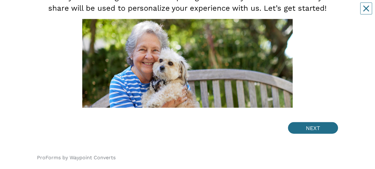
scroll to position [93, 0]
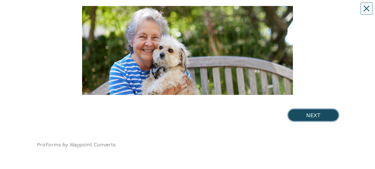
click at [311, 12] on button "NEXT" at bounding box center [313, 115] width 50 height 12
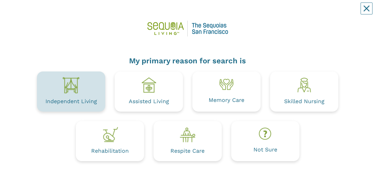
click at [74, 12] on img at bounding box center [71, 85] width 18 height 18
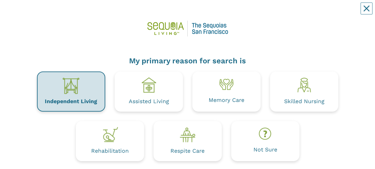
click at [75, 12] on img at bounding box center [71, 86] width 18 height 18
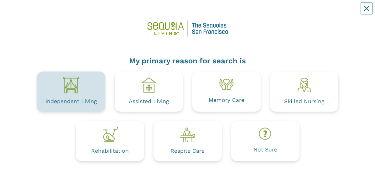
click at [75, 12] on img at bounding box center [71, 85] width 18 height 18
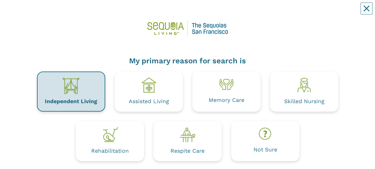
click at [83, 12] on div "Independent Living" at bounding box center [71, 91] width 68 height 40
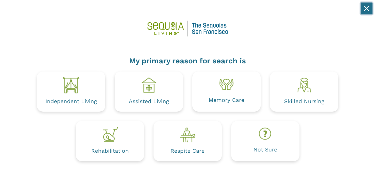
click at [366, 5] on button "Close" at bounding box center [367, 9] width 12 height 12
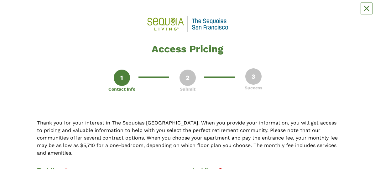
scroll to position [3, 0]
